Goal: Task Accomplishment & Management: Complete application form

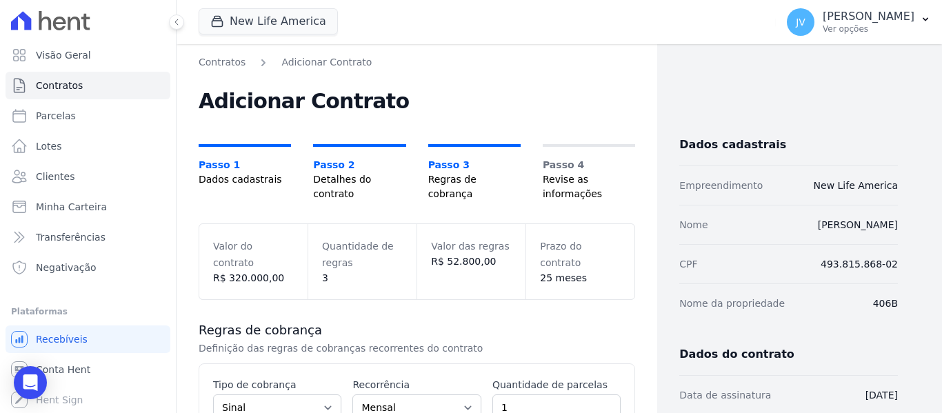
select select "deposit"
select select "standard"
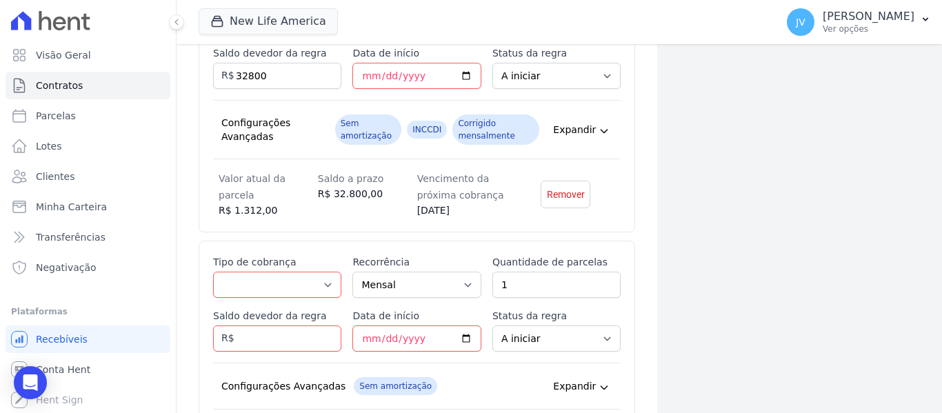
scroll to position [660, 0]
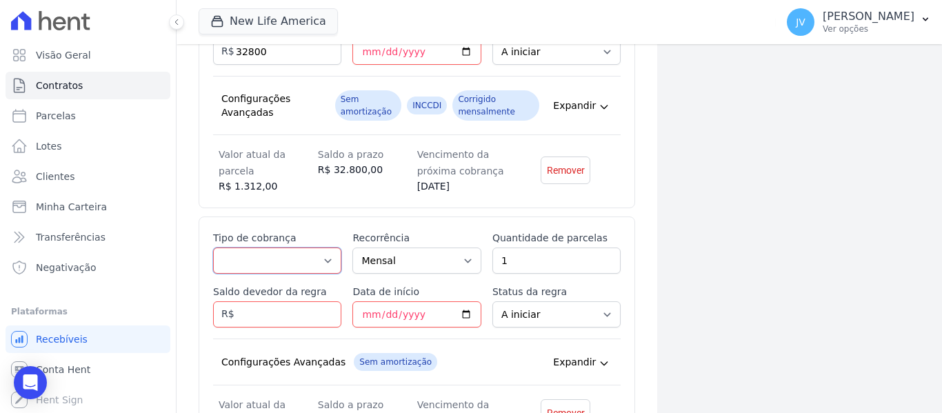
click at [330, 251] on select "Parcela Normal Entrada Sinal Intercalada Chaves Pré-chaves Pós-chaves Impostos …" at bounding box center [277, 261] width 128 height 26
select select "interleaved"
click at [213, 248] on select "Parcela Normal Entrada Sinal Intercalada Chaves Pré-chaves Pós-chaves Impostos …" at bounding box center [277, 261] width 128 height 26
click at [450, 261] on select "Mensal Bimestral Trimestral Semestral Anual" at bounding box center [416, 261] width 128 height 26
select select "6"
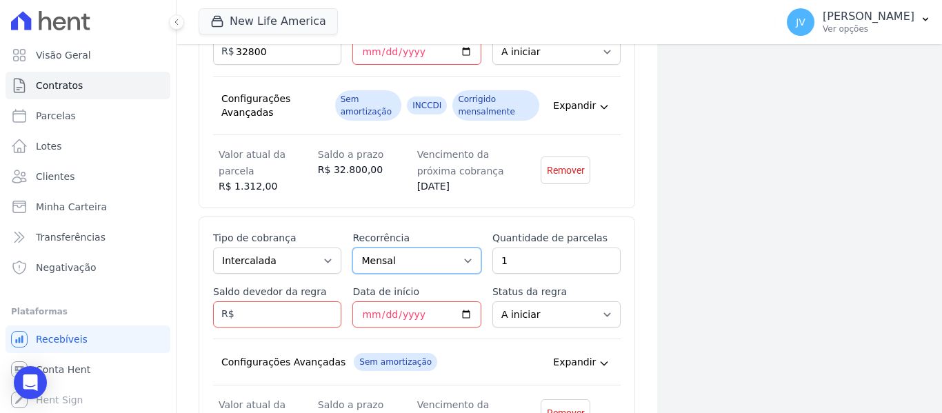
click at [352, 248] on select "Mensal Bimestral Trimestral Semestral Anual" at bounding box center [416, 261] width 128 height 26
drag, startPoint x: 514, startPoint y: 251, endPoint x: 465, endPoint y: 251, distance: 49.0
click at [465, 251] on div "Esse tipo de parcela não entra no saldo devedor do contrato. Tipo de cobrança P…" at bounding box center [417, 330] width 408 height 199
type input "4"
type input "12000"
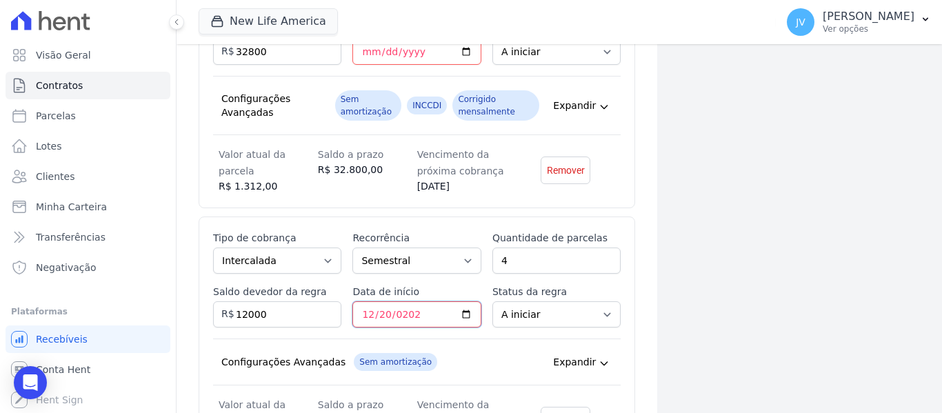
type input "[DATE]"
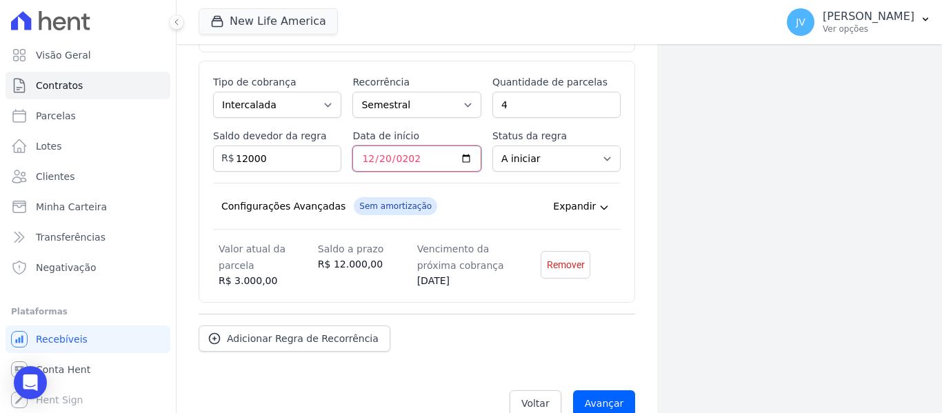
scroll to position [841, 0]
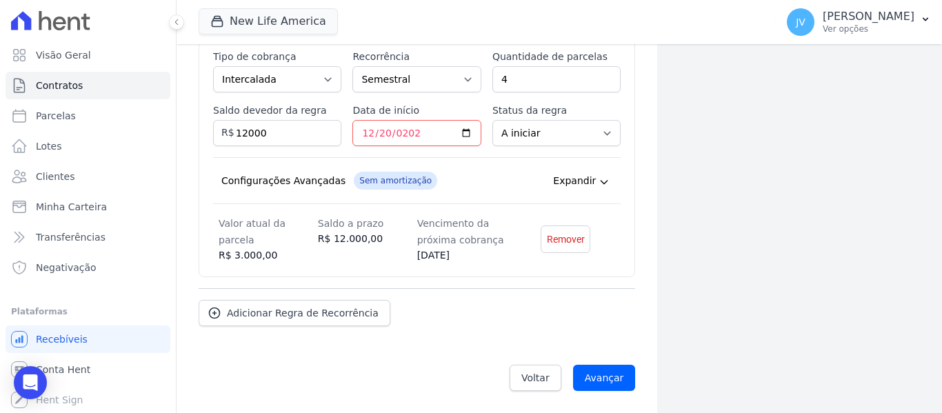
click at [601, 180] on icon at bounding box center [604, 182] width 11 height 11
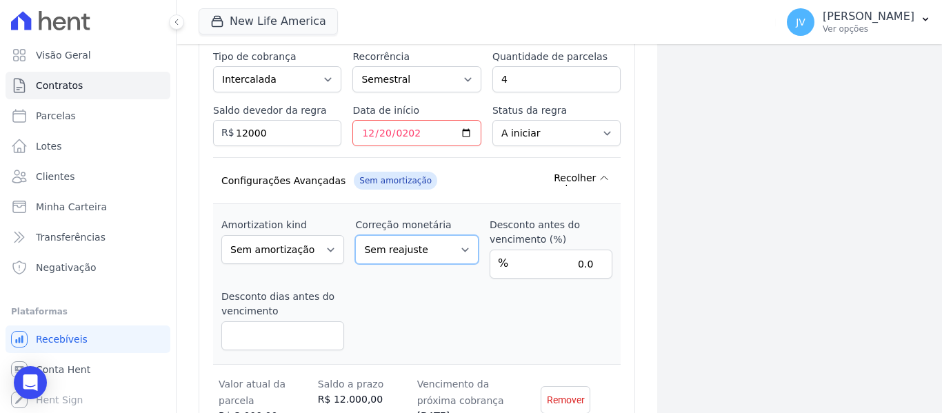
click at [462, 248] on select "Sem reajuste Média dos últimos 12 meses acumulado de INCCM Média dos últimos 12…" at bounding box center [416, 249] width 123 height 29
select select "igpm"
click at [355, 235] on select "Sem reajuste Média dos últimos 12 meses acumulado de INCCM Média dos últimos 12…" at bounding box center [416, 249] width 123 height 29
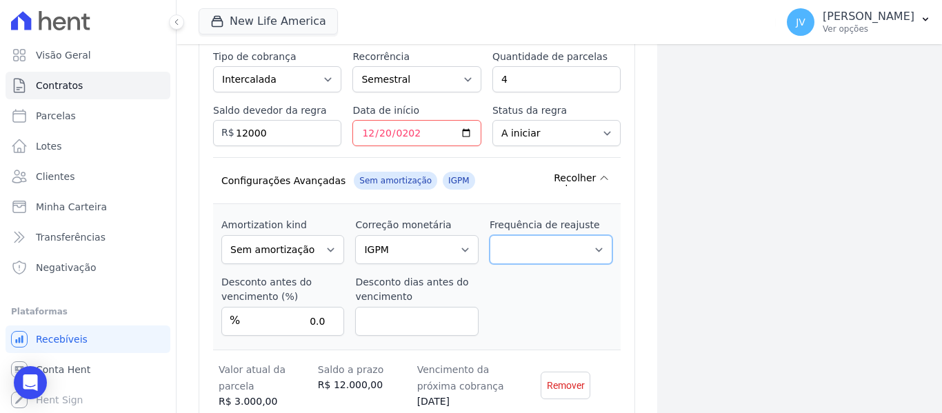
click at [570, 241] on select "Corrigido semestralmente Corrigido mensalmente Corrigido anualmente" at bounding box center [551, 249] width 123 height 29
select select "half_yearly"
click at [490, 248] on select "Corrigido semestralmente Corrigido mensalmente Corrigido anualmente" at bounding box center [551, 249] width 123 height 29
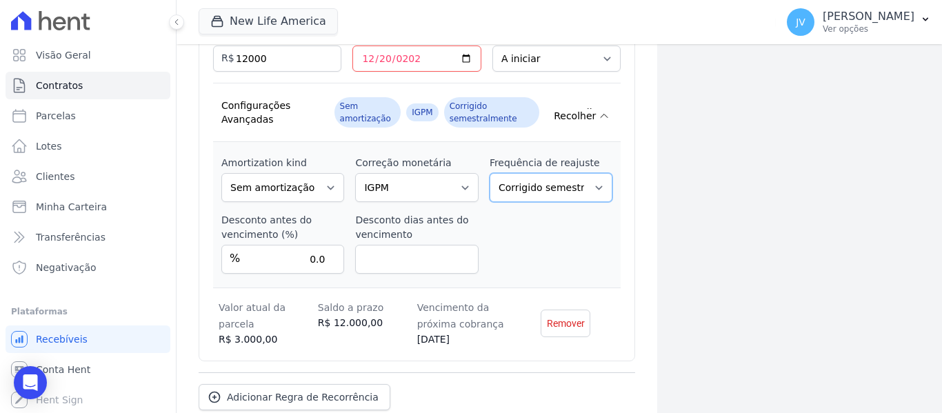
scroll to position [1000, 0]
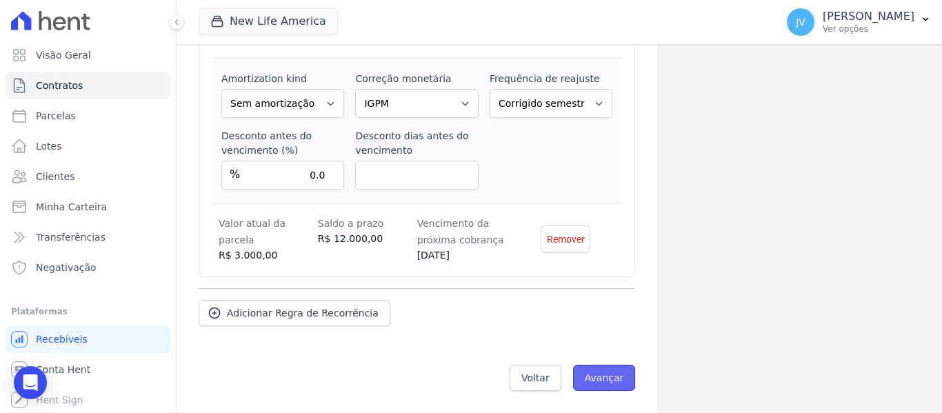
click at [618, 372] on input "Avançar" at bounding box center [604, 378] width 63 height 26
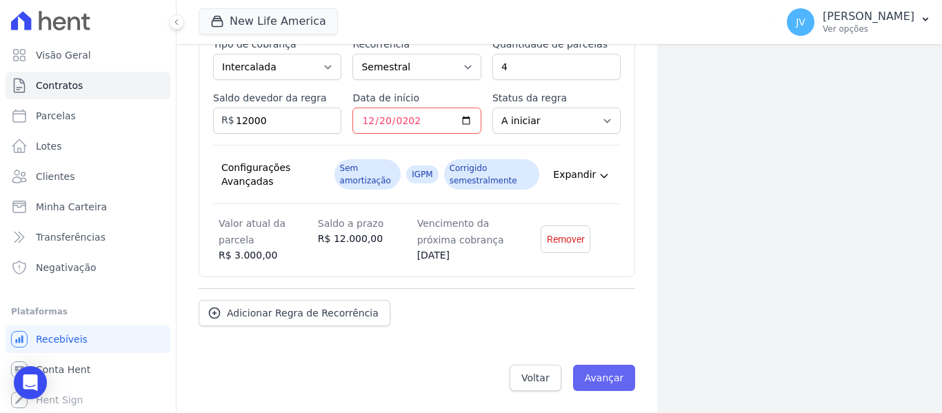
scroll to position [854, 0]
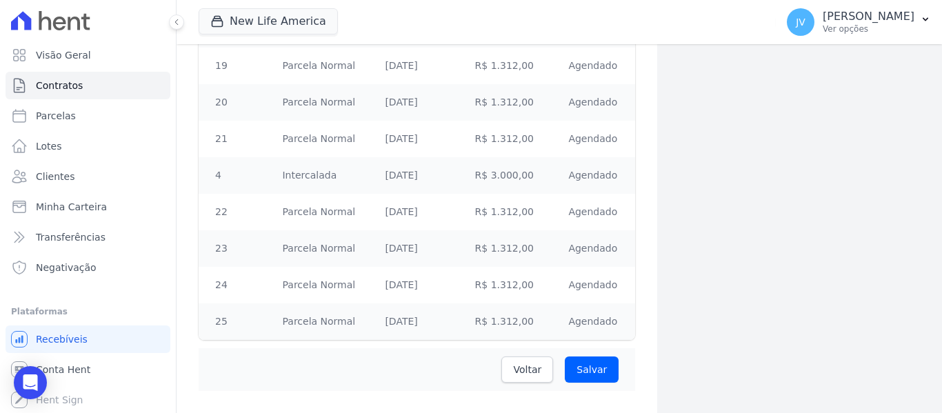
scroll to position [1099, 0]
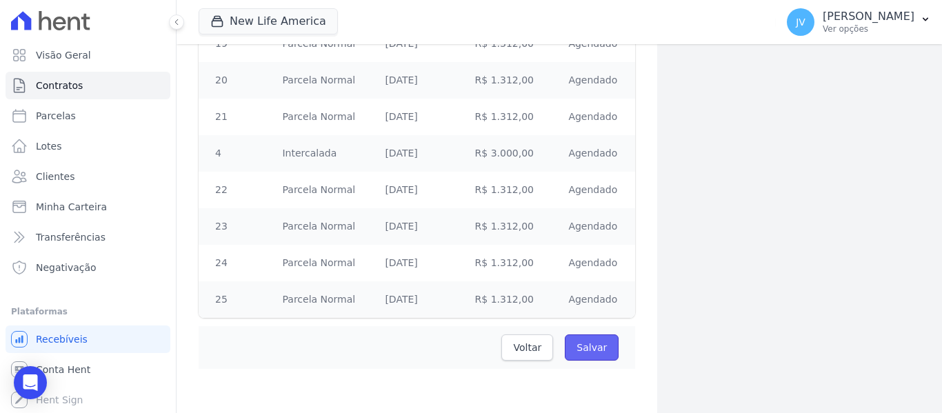
click at [587, 345] on input "Salvar" at bounding box center [592, 348] width 54 height 26
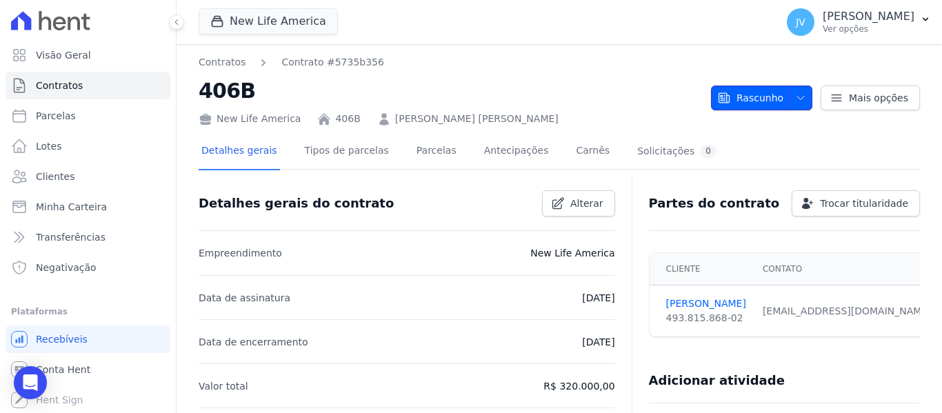
click at [764, 89] on span "Rascunho" at bounding box center [750, 98] width 66 height 25
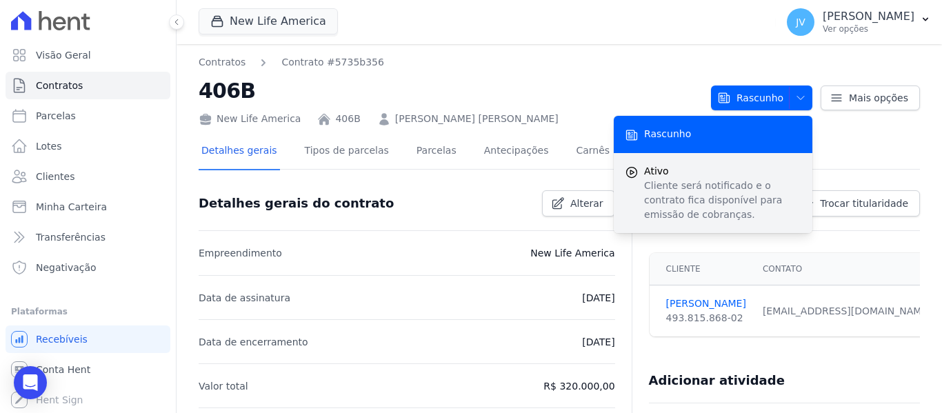
click at [658, 166] on span "Ativo" at bounding box center [722, 171] width 157 height 14
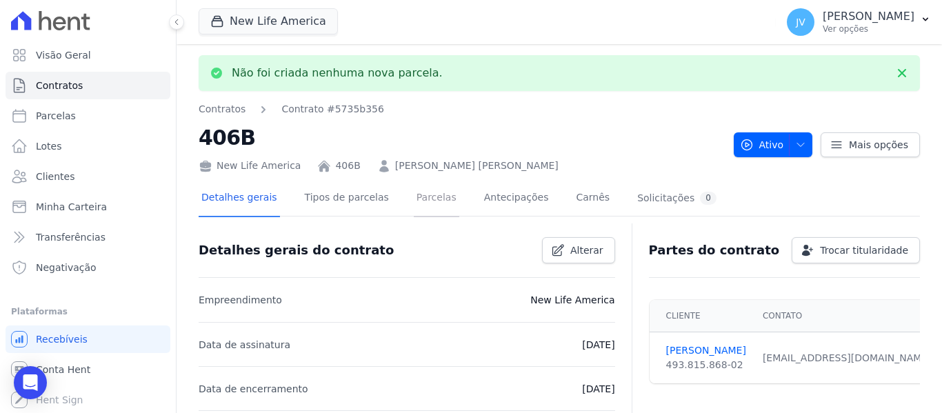
click at [426, 206] on link "Parcelas" at bounding box center [437, 199] width 46 height 37
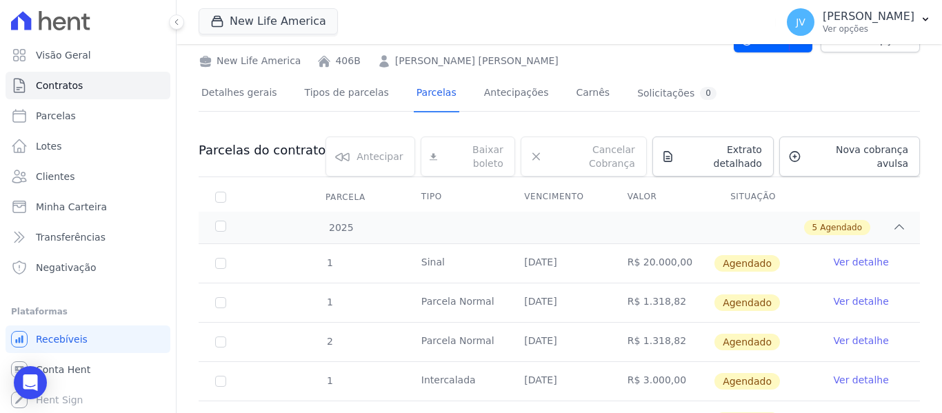
scroll to position [138, 0]
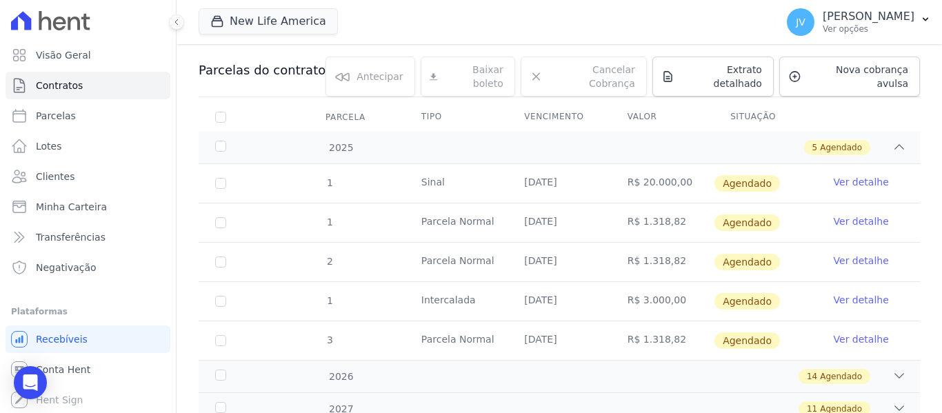
click at [853, 175] on link "Ver detalhe" at bounding box center [861, 182] width 55 height 14
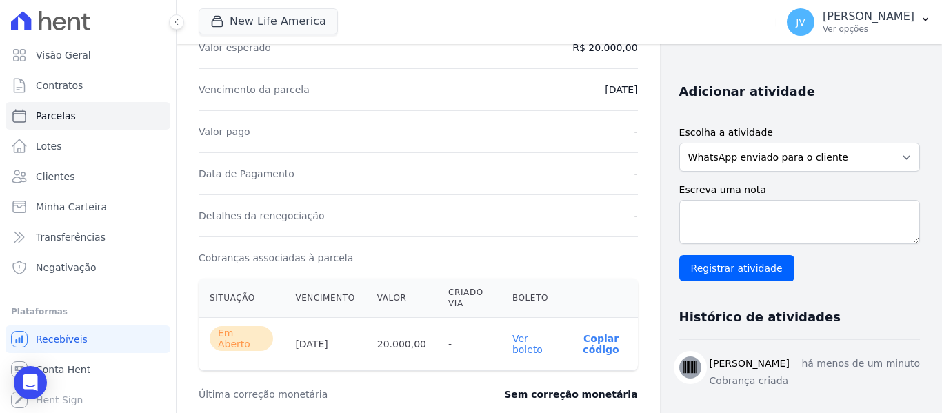
scroll to position [414, 0]
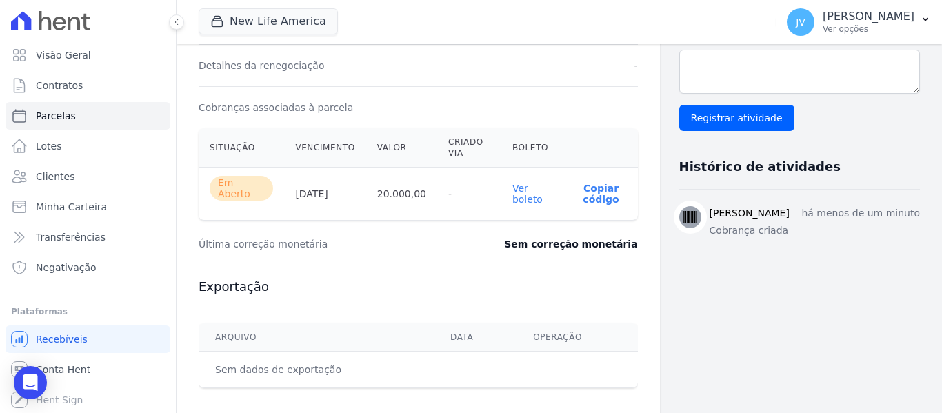
click at [522, 188] on link "Ver boleto" at bounding box center [527, 194] width 30 height 22
